Goal: Navigation & Orientation: Understand site structure

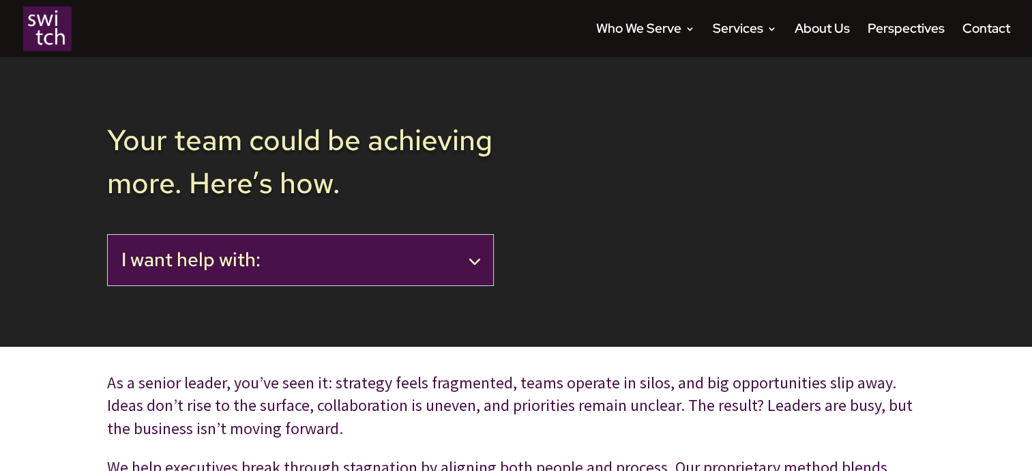
click at [475, 255] on h2 "I want help with:" at bounding box center [300, 259] width 358 height 23
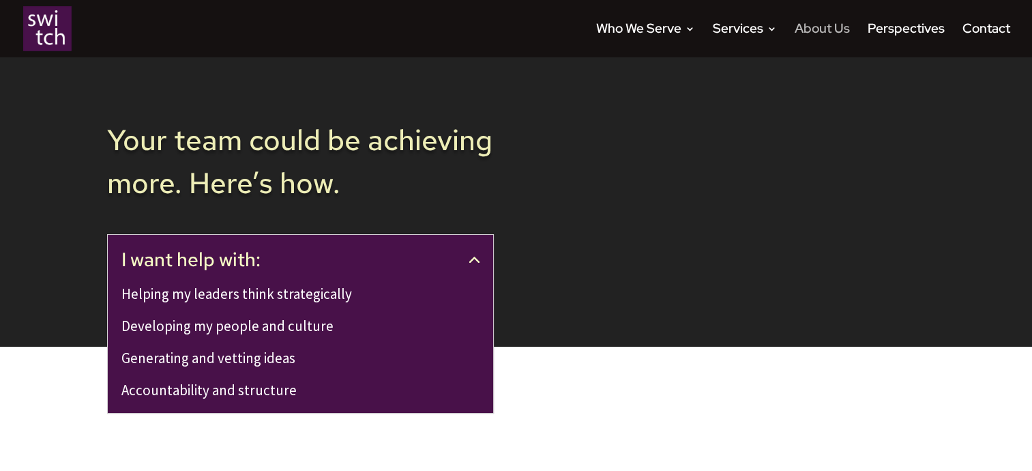
click at [821, 26] on link "About Us" at bounding box center [822, 40] width 55 height 33
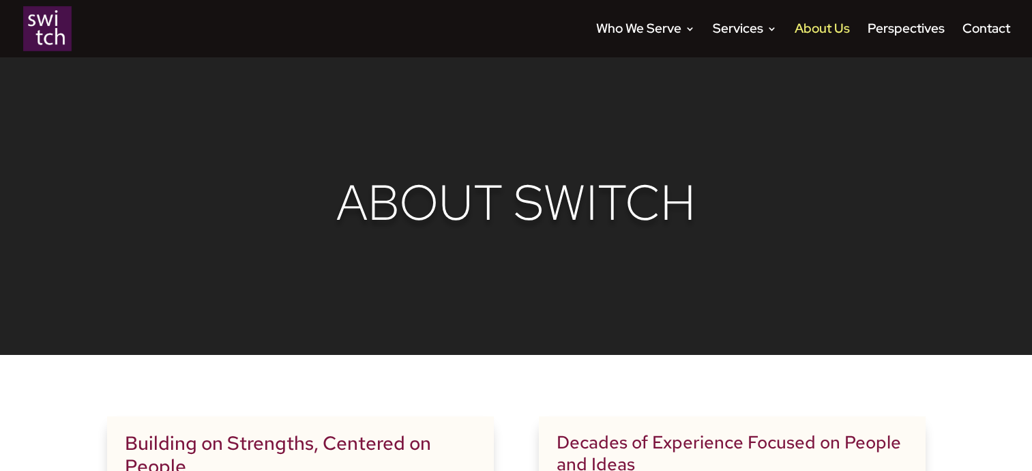
click at [52, 35] on img at bounding box center [47, 28] width 48 height 45
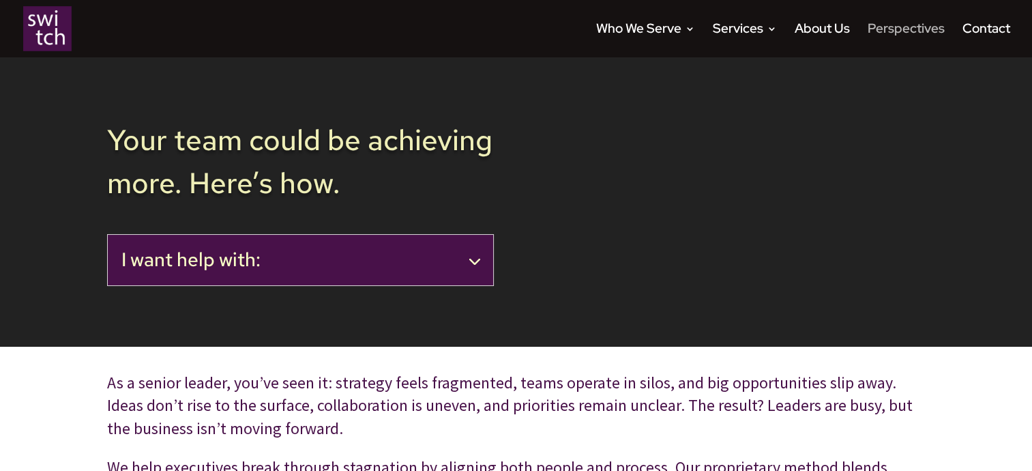
click at [887, 33] on link "Perspectives" at bounding box center [906, 40] width 77 height 33
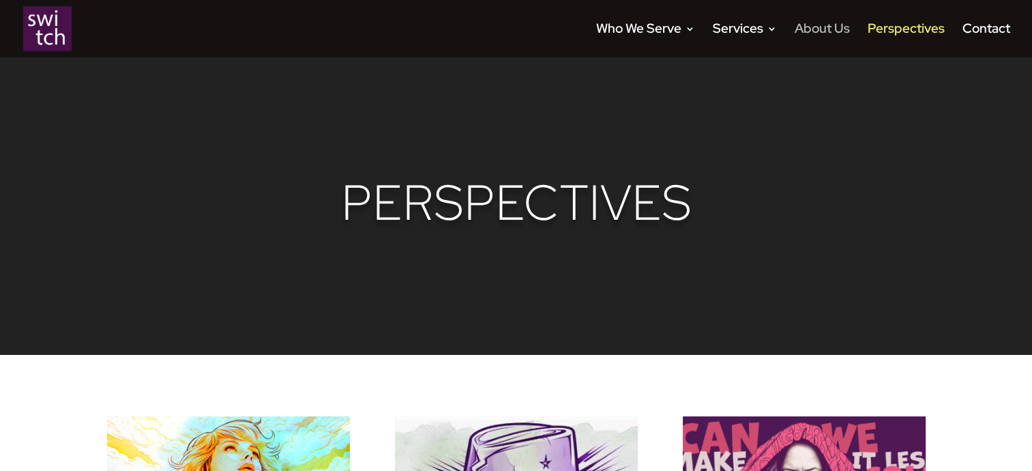
click at [821, 33] on link "About Us" at bounding box center [822, 40] width 55 height 33
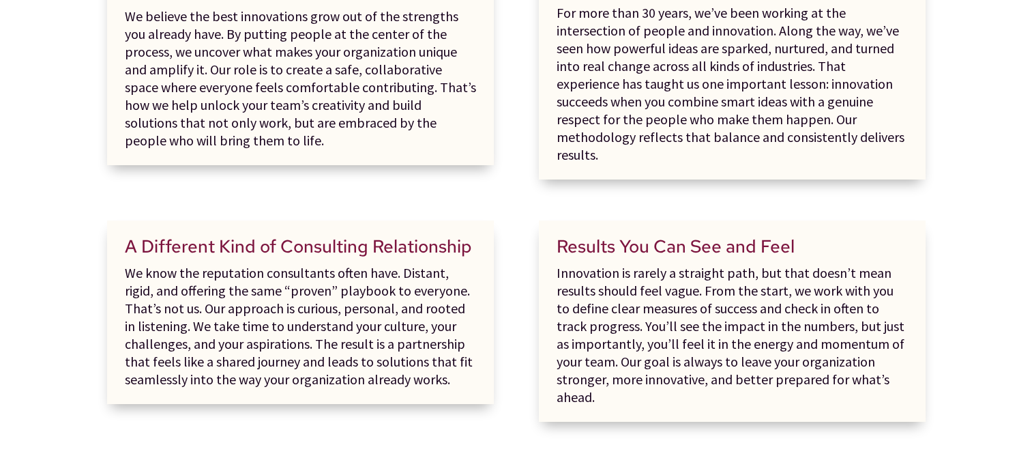
scroll to position [819, 0]
